Goal: Transaction & Acquisition: Subscribe to service/newsletter

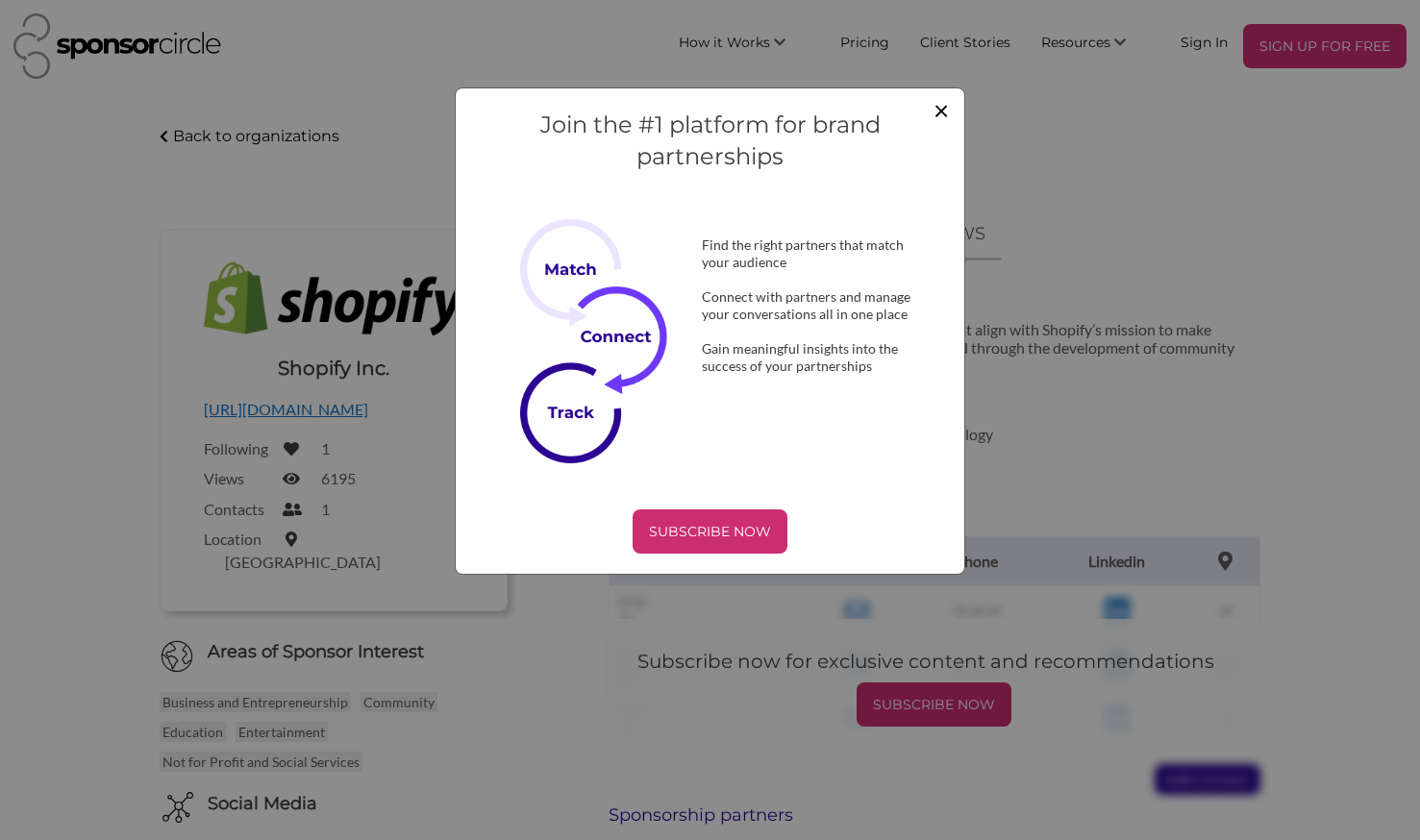
click at [946, 106] on span "×" at bounding box center [941, 110] width 15 height 33
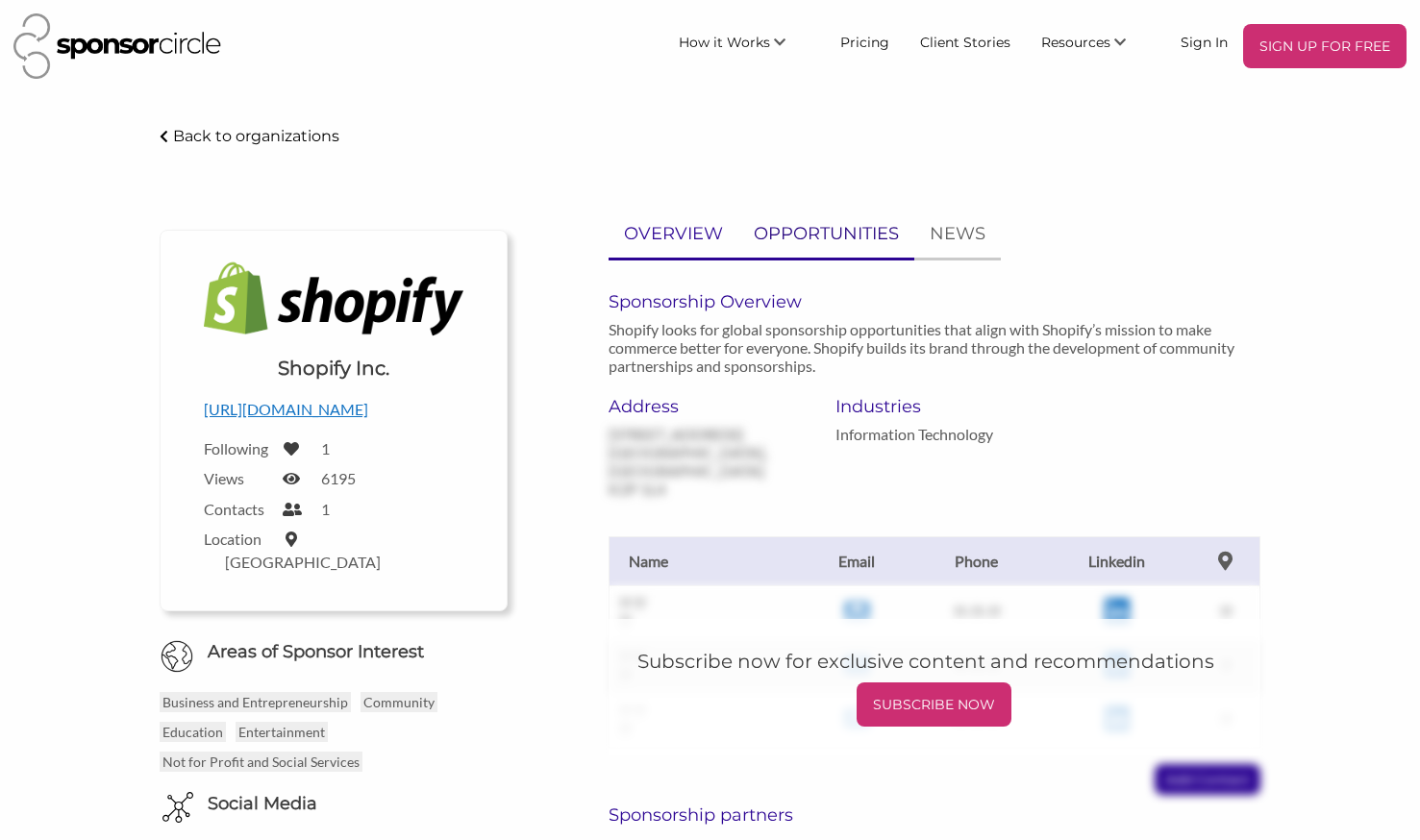
click at [845, 244] on p "OPPORTUNITIES" at bounding box center [826, 234] width 145 height 28
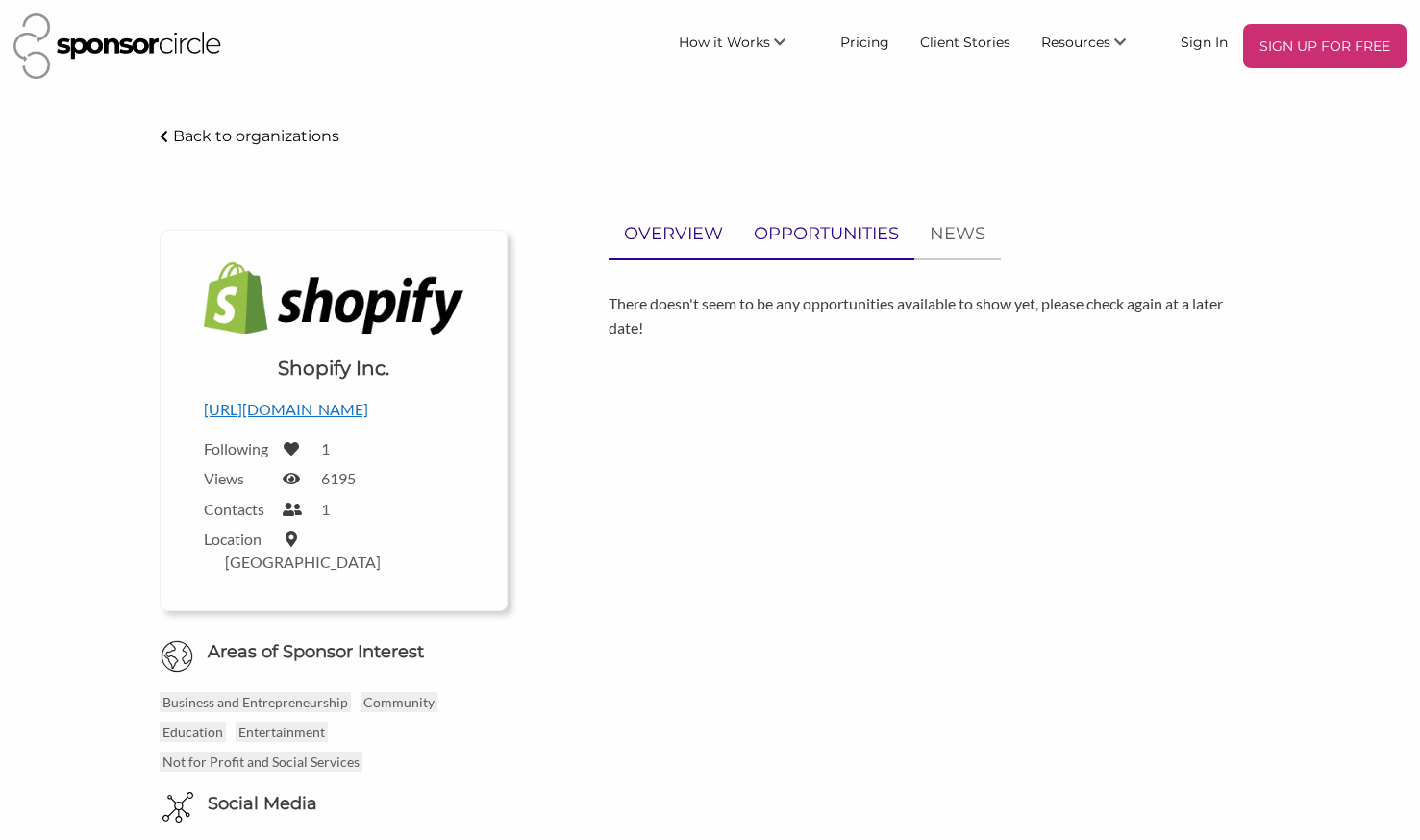
click at [679, 239] on p "OVERVIEW" at bounding box center [673, 234] width 99 height 28
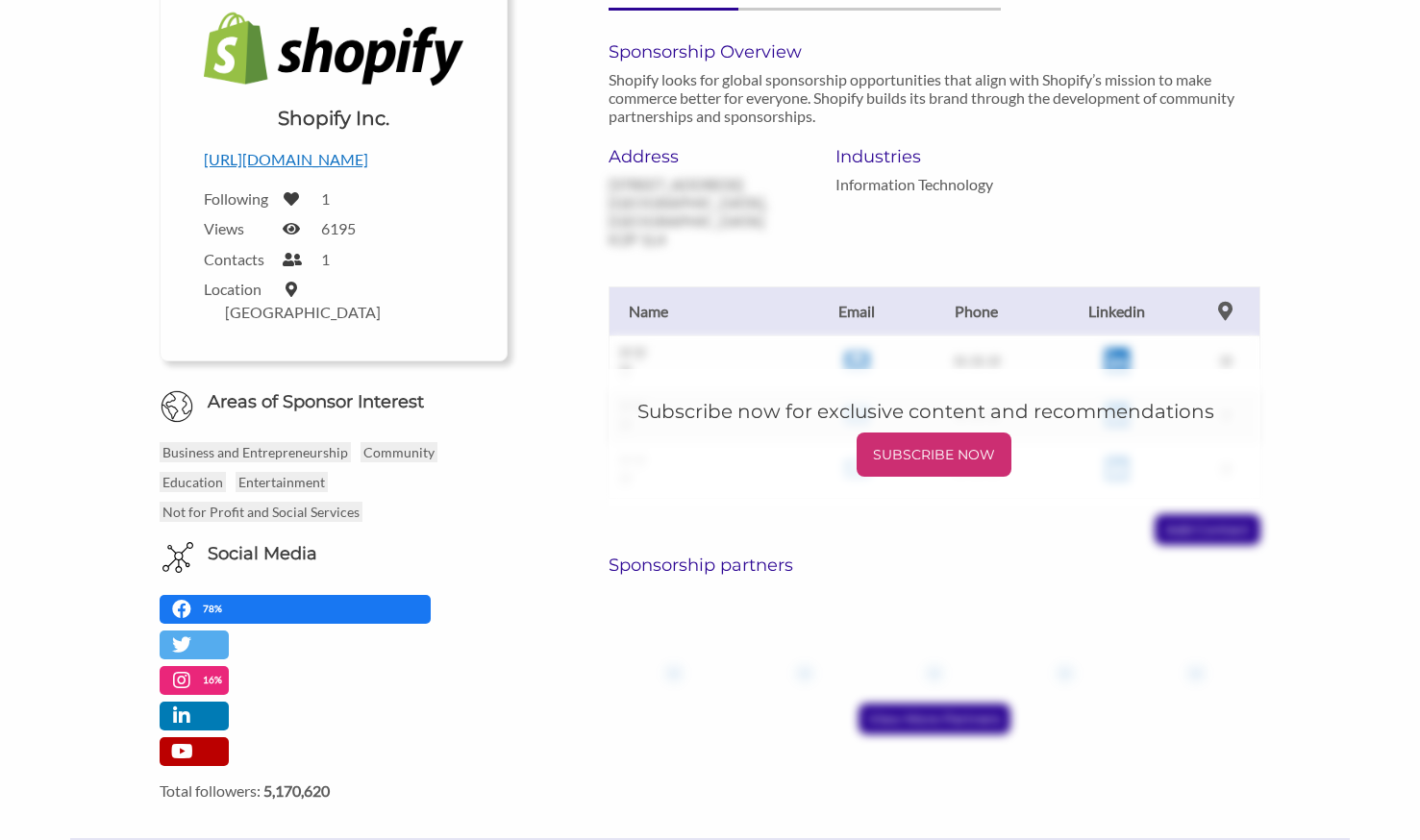
scroll to position [187, 0]
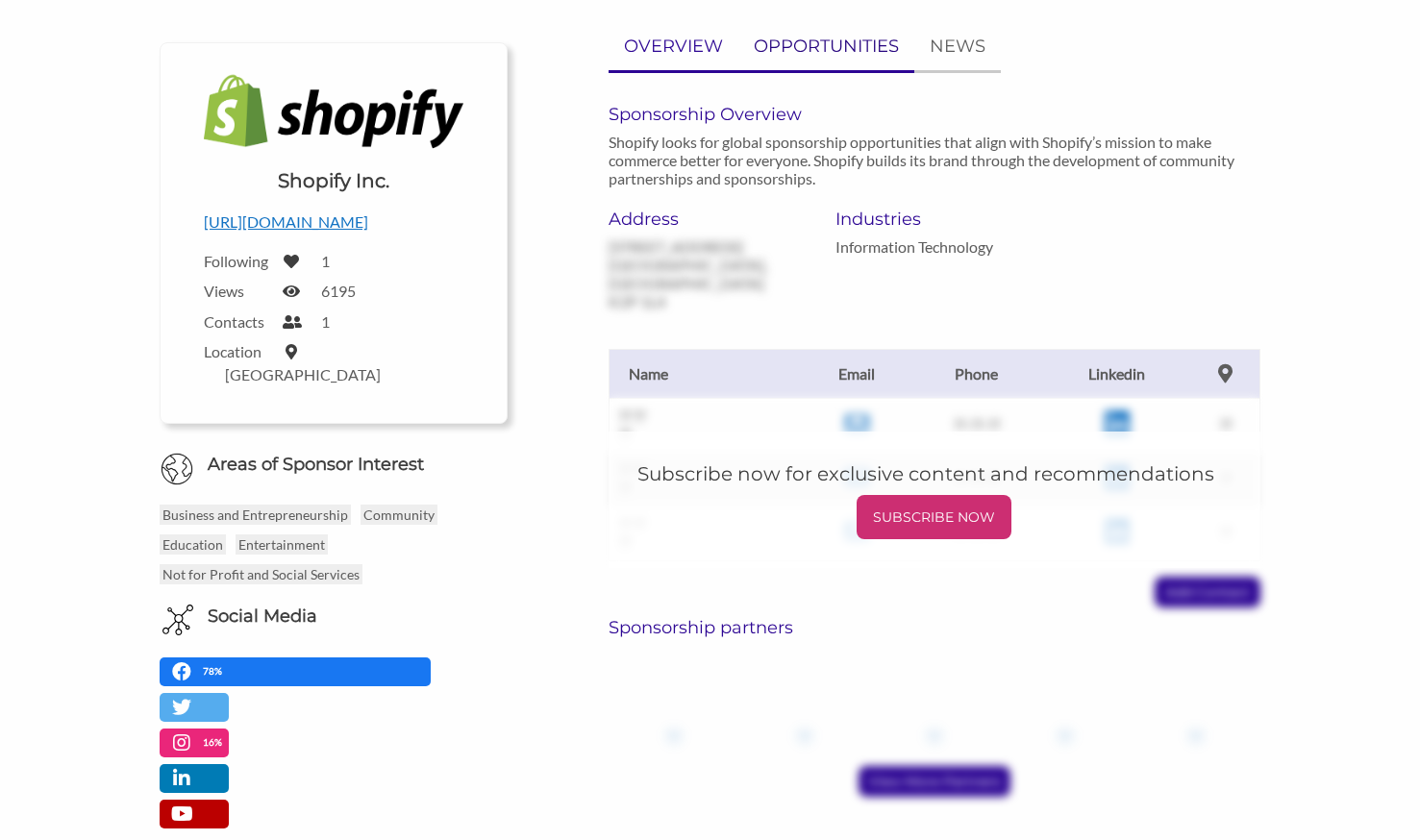
click at [825, 35] on p "OPPORTUNITIES" at bounding box center [826, 47] width 145 height 28
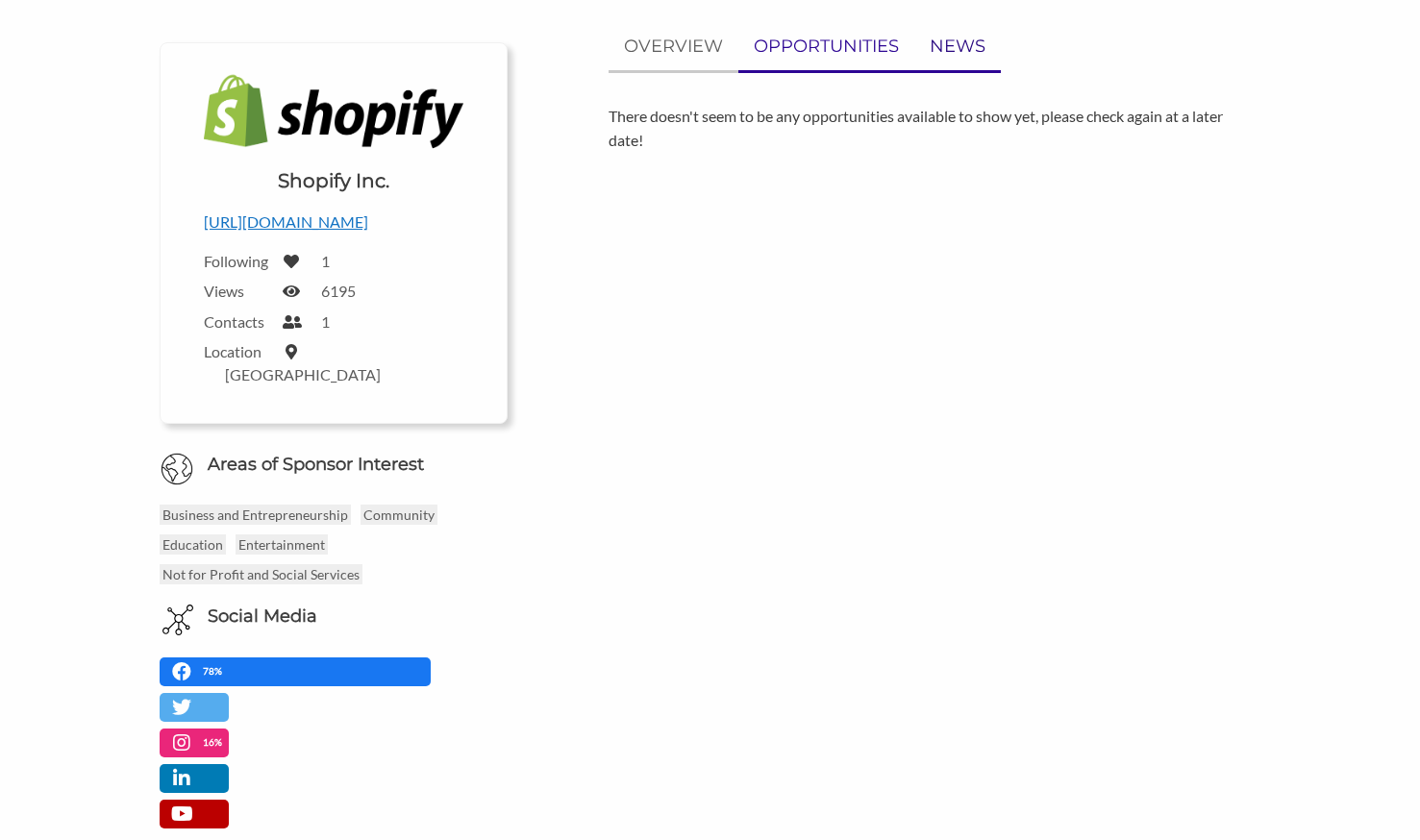
click at [944, 42] on p "NEWS" at bounding box center [958, 47] width 56 height 28
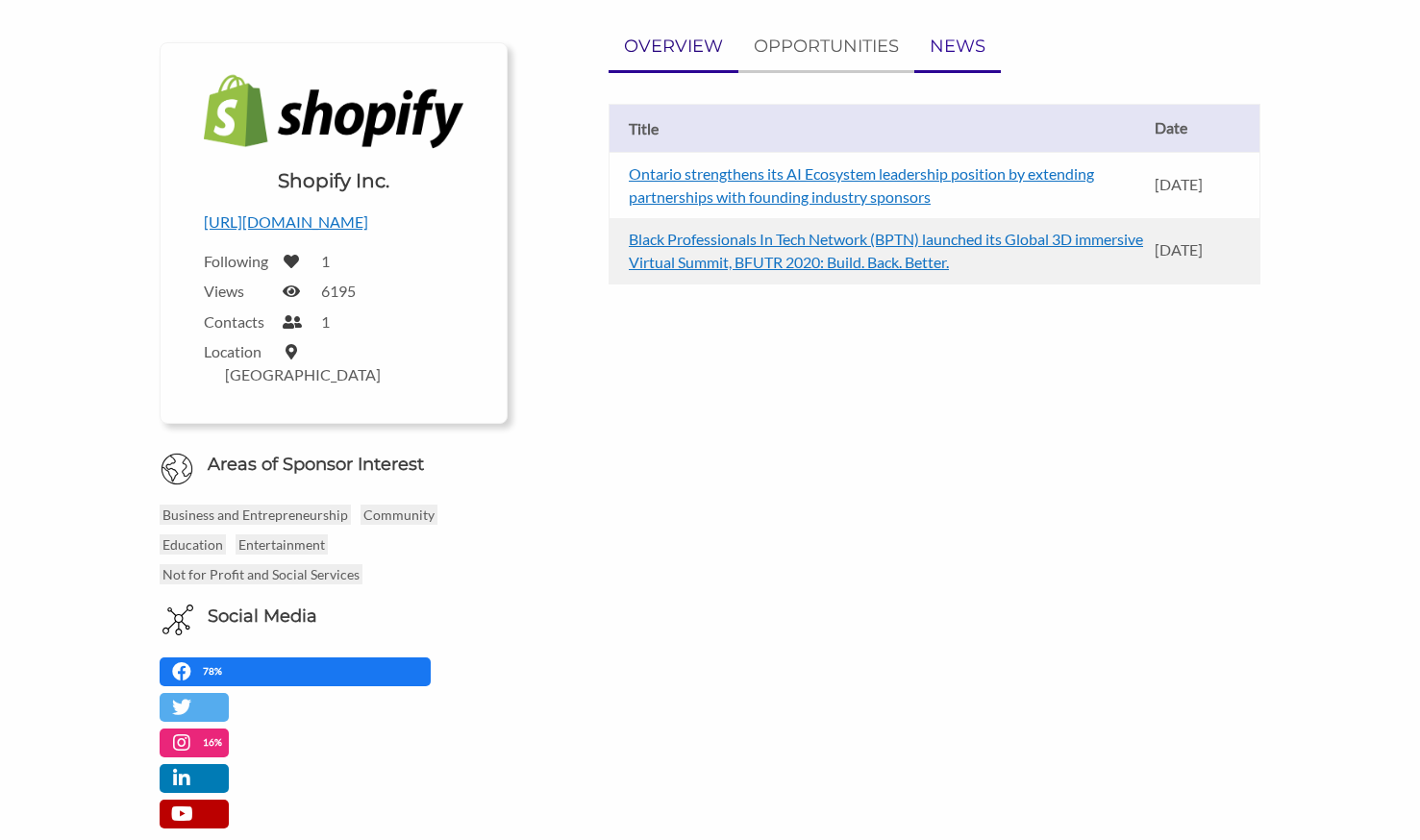
click at [654, 50] on p "OVERVIEW" at bounding box center [673, 47] width 99 height 28
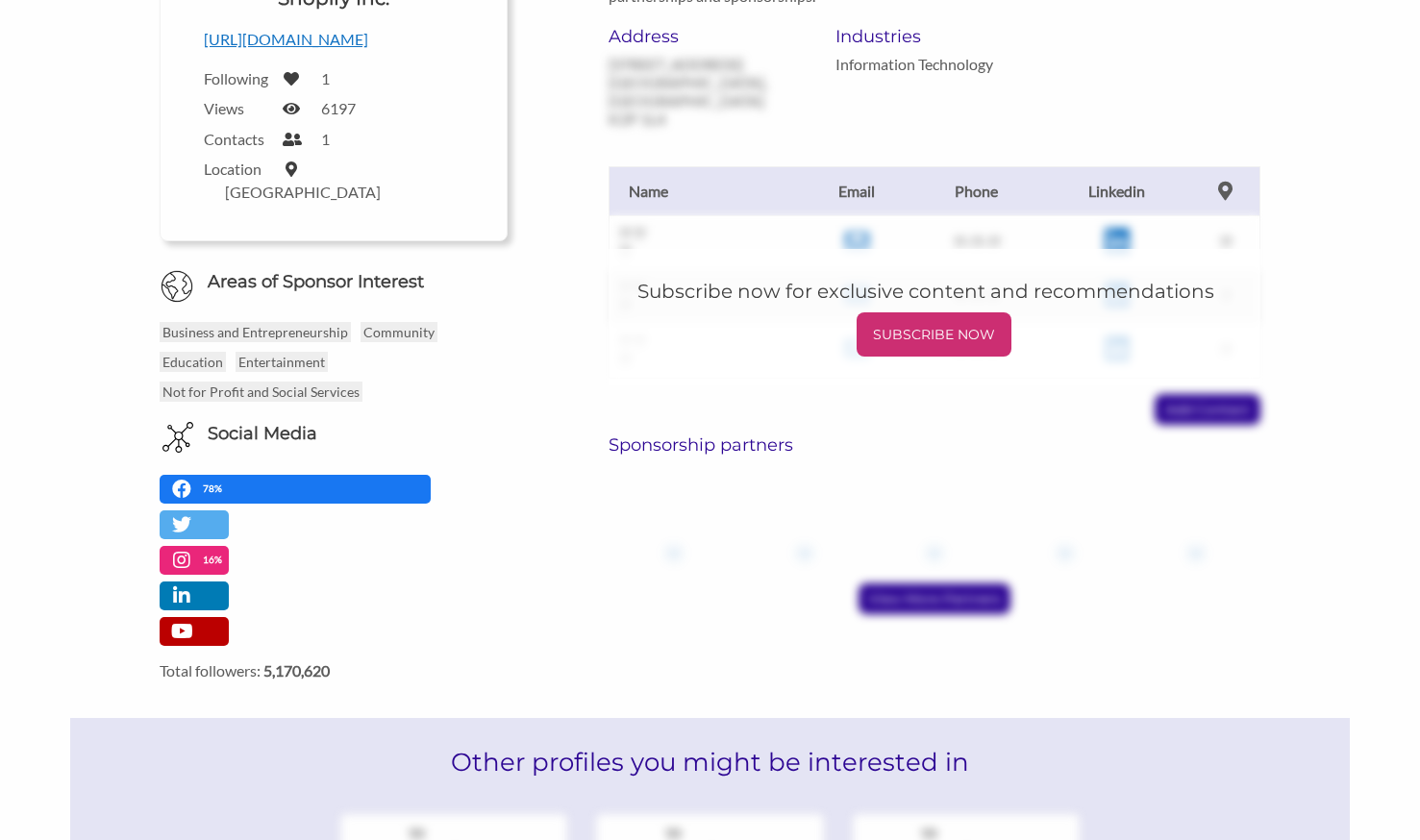
scroll to position [352, 0]
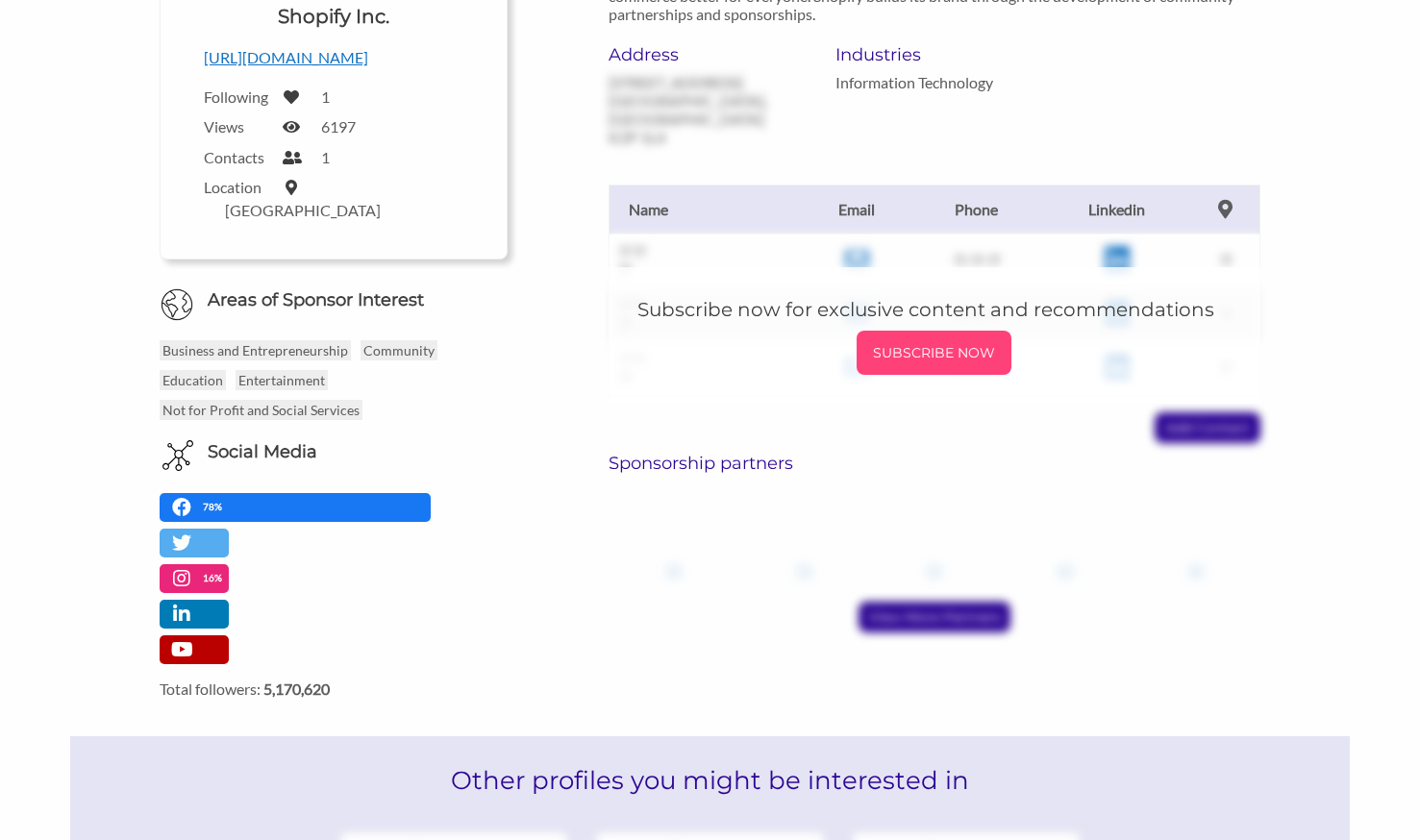
click at [957, 353] on div "SUBSCRIBE NOW" at bounding box center [934, 353] width 154 height 44
